Goal: Entertainment & Leisure: Browse casually

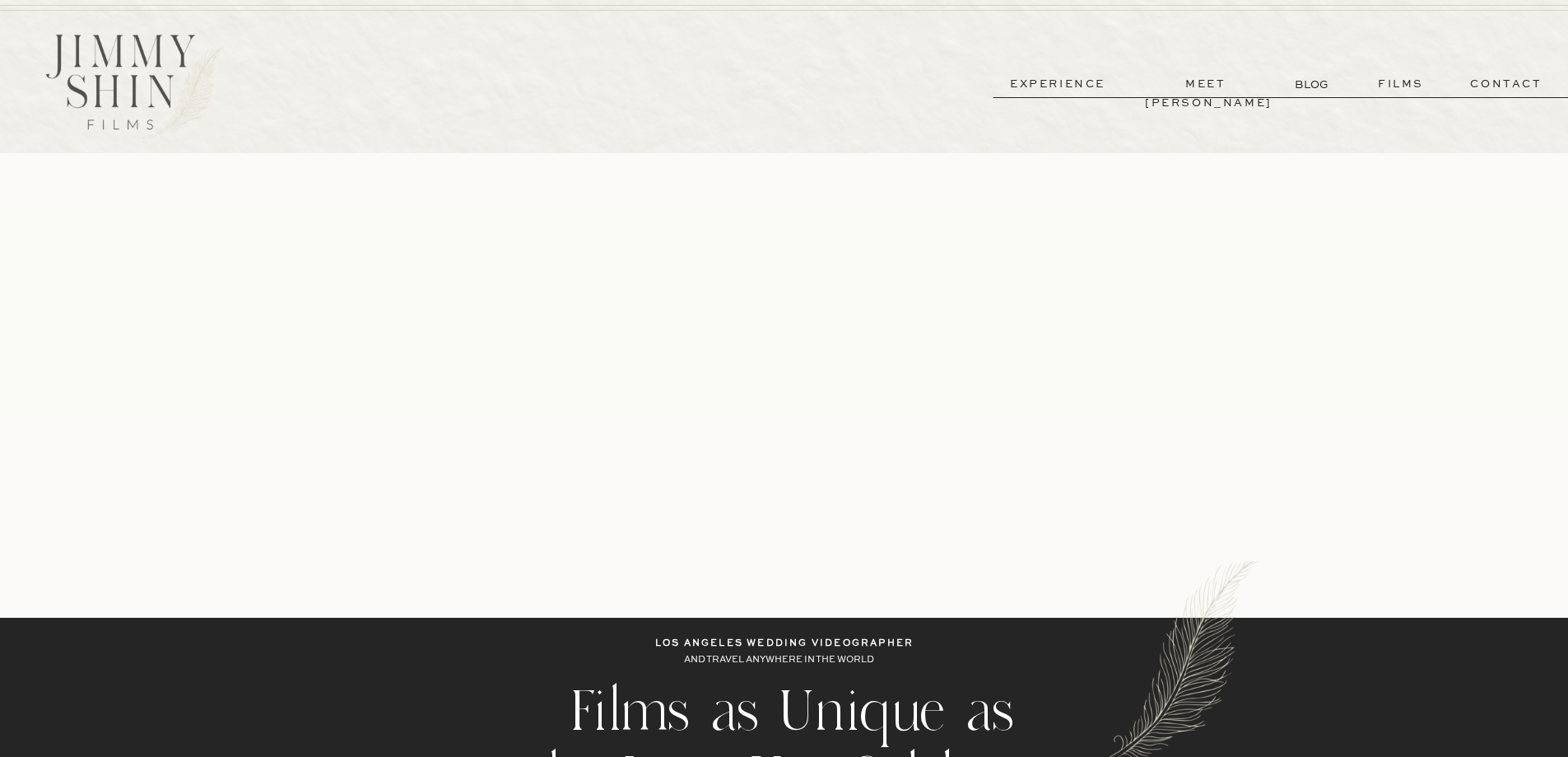
click at [1410, 79] on p "films" at bounding box center [1401, 85] width 80 height 19
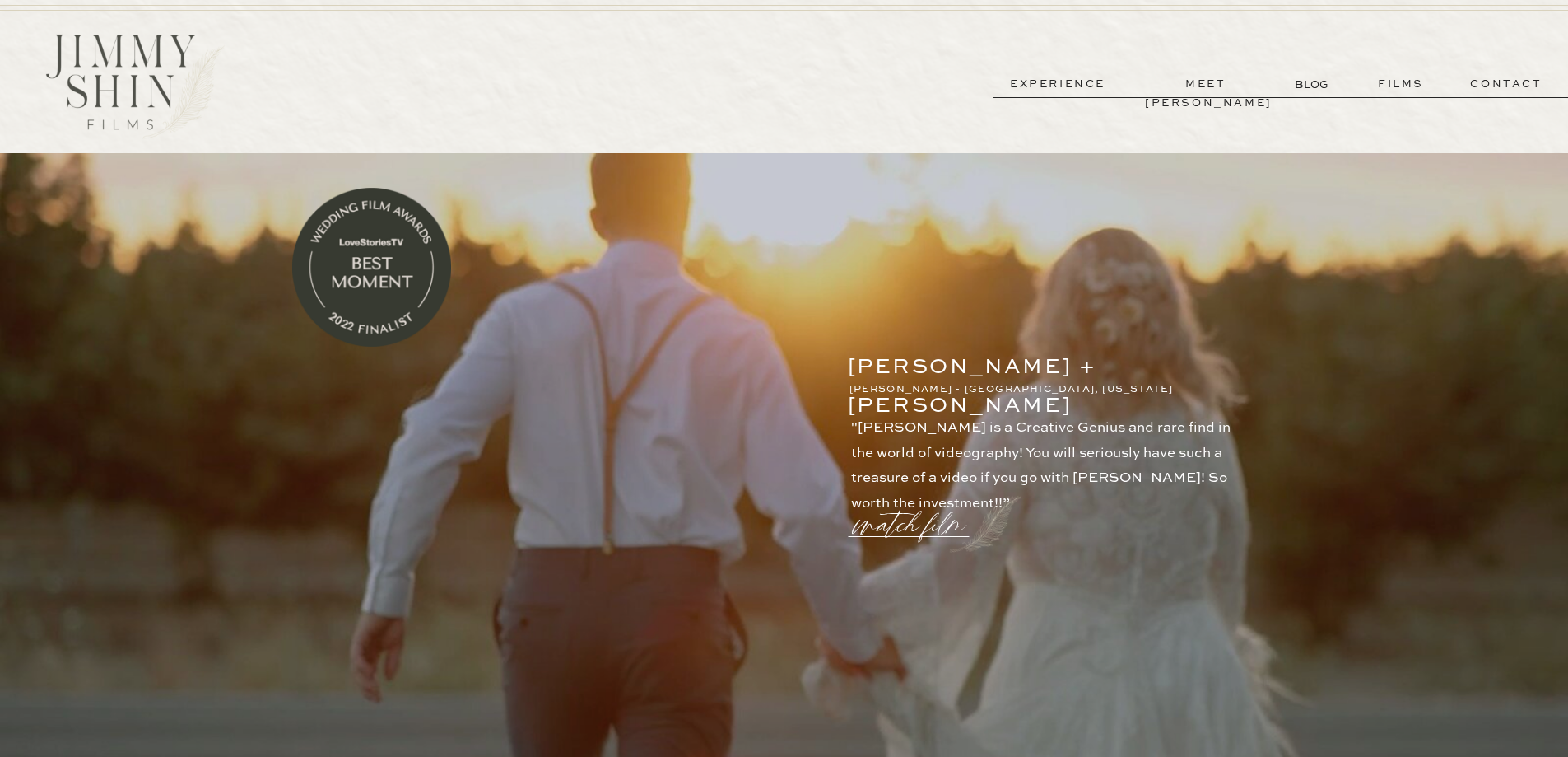
click at [904, 526] on p "watch film" at bounding box center [914, 514] width 118 height 62
click at [1184, 165] on icon at bounding box center [1179, 168] width 60 height 66
click at [1088, 81] on p "experience" at bounding box center [1057, 85] width 122 height 19
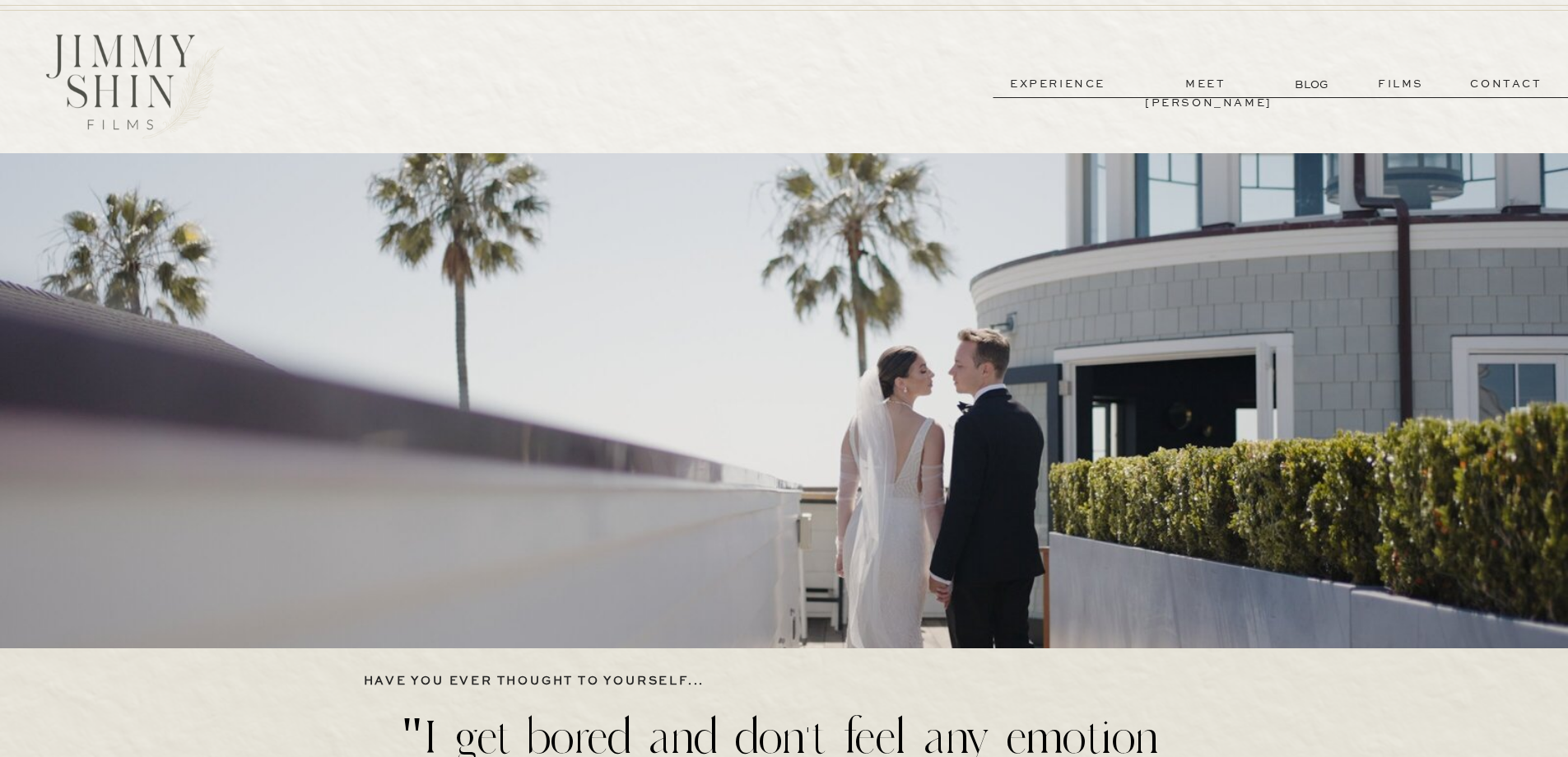
click at [1389, 88] on p "films" at bounding box center [1401, 85] width 80 height 19
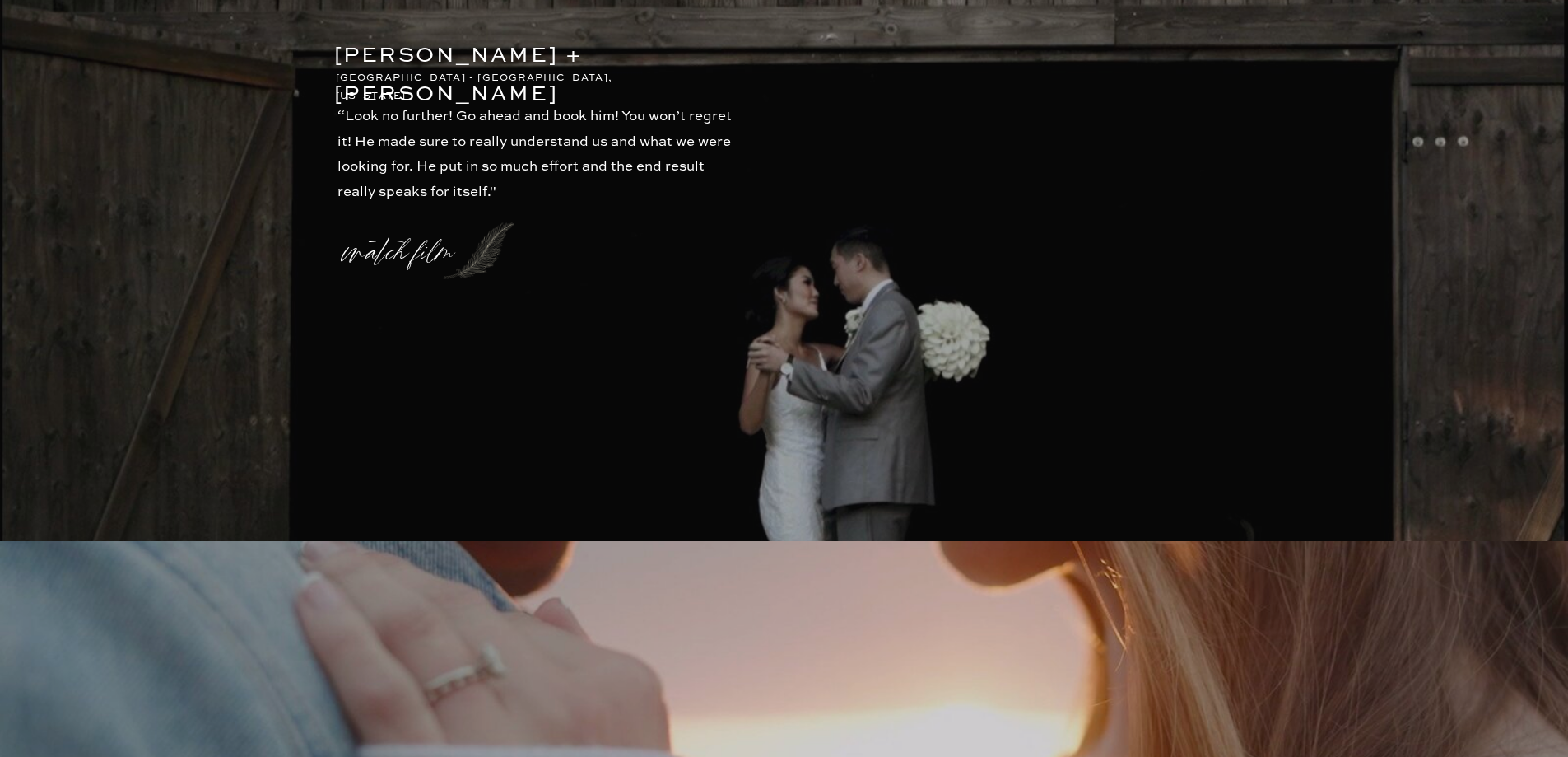
scroll to position [3704, 0]
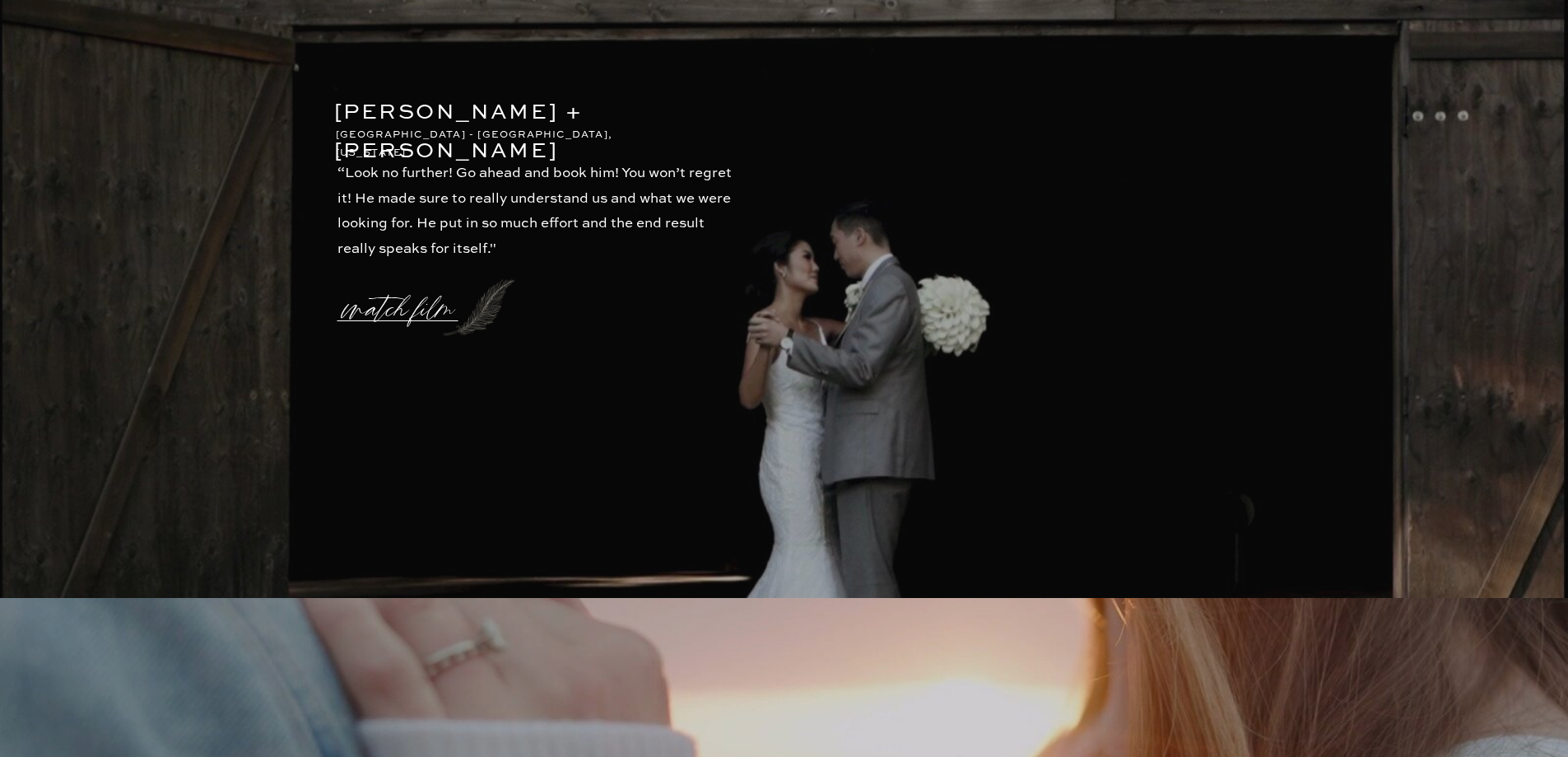
click at [416, 299] on p "watch film" at bounding box center [402, 298] width 118 height 62
click at [1178, 175] on icon at bounding box center [1179, 170] width 49 height 49
